Goal: Task Accomplishment & Management: Manage account settings

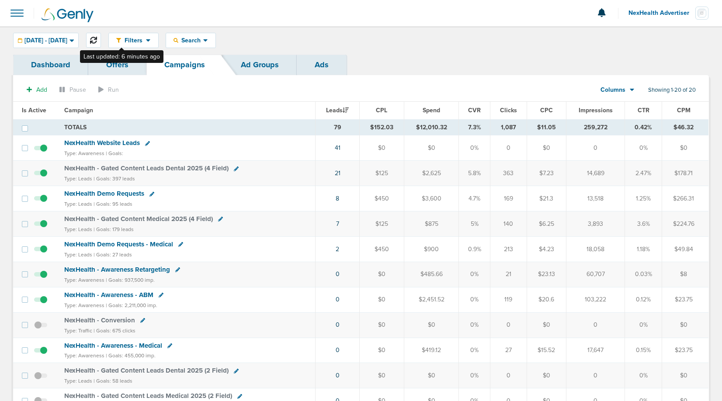
click at [101, 38] on button at bounding box center [93, 40] width 15 height 15
click at [73, 36] on div "[DATE] - [DATE]" at bounding box center [46, 40] width 65 height 14
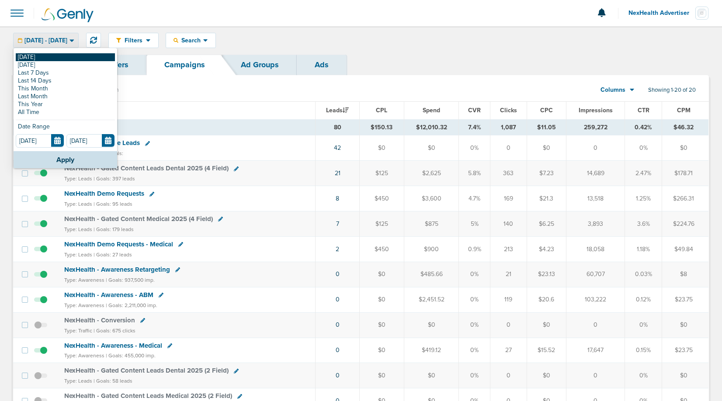
click at [59, 59] on link "[DATE]" at bounding box center [65, 57] width 99 height 8
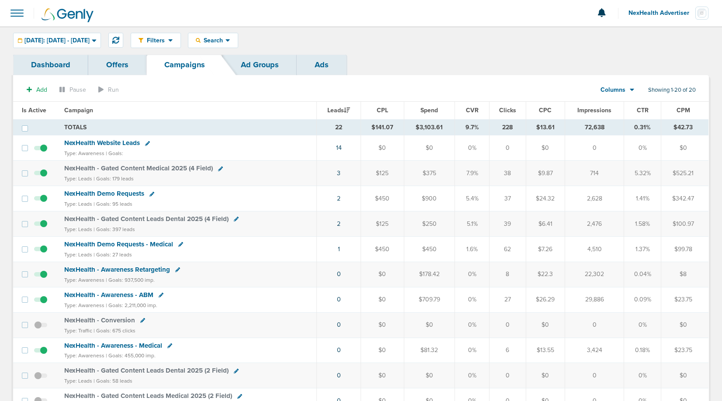
click at [646, 15] on span "NexHealth Advertiser" at bounding box center [661, 13] width 67 height 6
click at [640, 37] on link "Sign Out" at bounding box center [664, 37] width 87 height 11
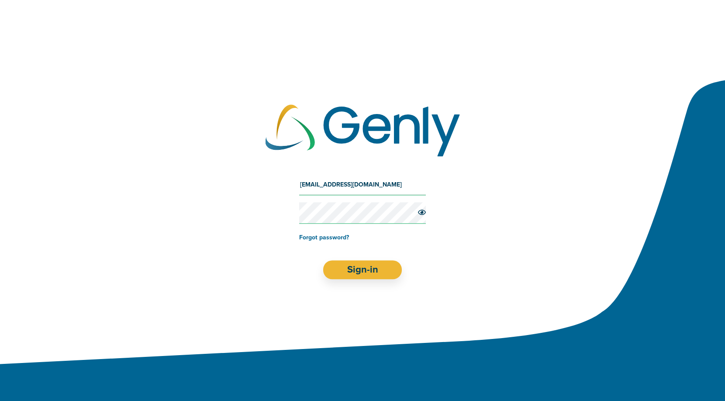
click at [363, 175] on input "[EMAIL_ADDRESS][DOMAIN_NAME]" at bounding box center [362, 184] width 127 height 21
type input "[EMAIL_ADDRESS][DOMAIN_NAME]"
click at [383, 268] on button "Sign-in" at bounding box center [362, 269] width 79 height 19
